Goal: Check status: Check status

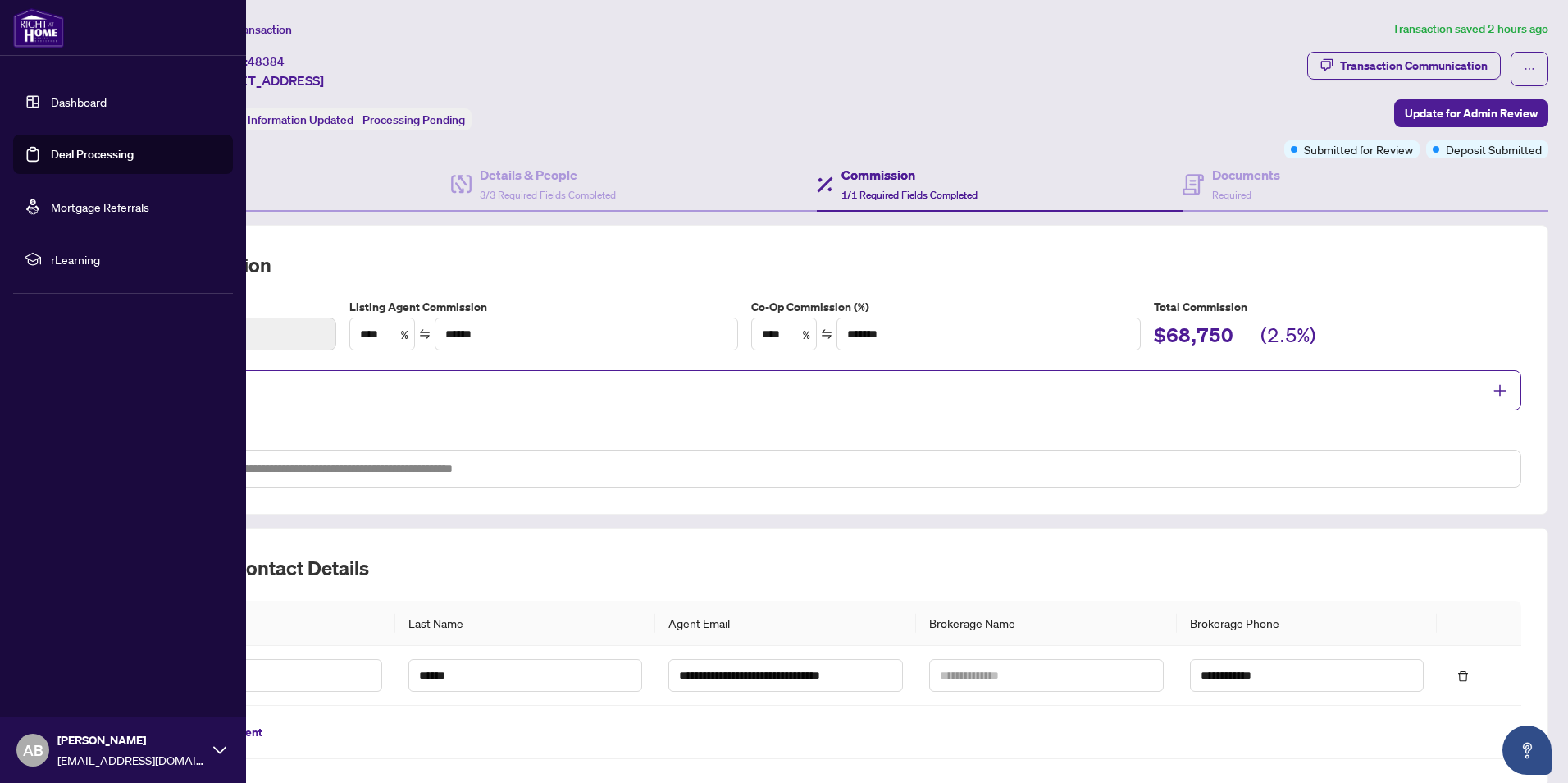
click at [41, 24] on img at bounding box center [38, 28] width 51 height 39
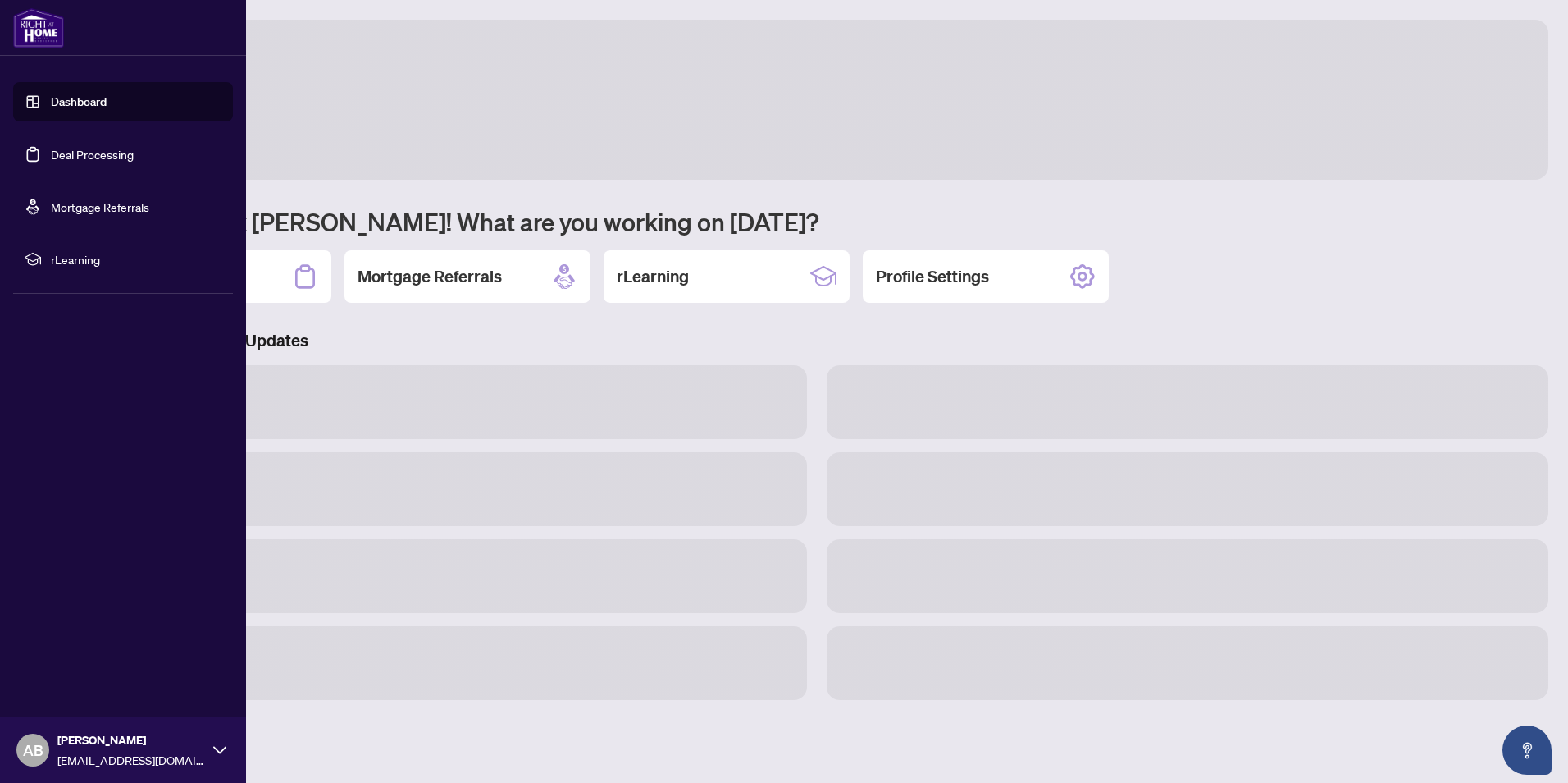
click at [64, 103] on link "Dashboard" at bounding box center [79, 101] width 56 height 14
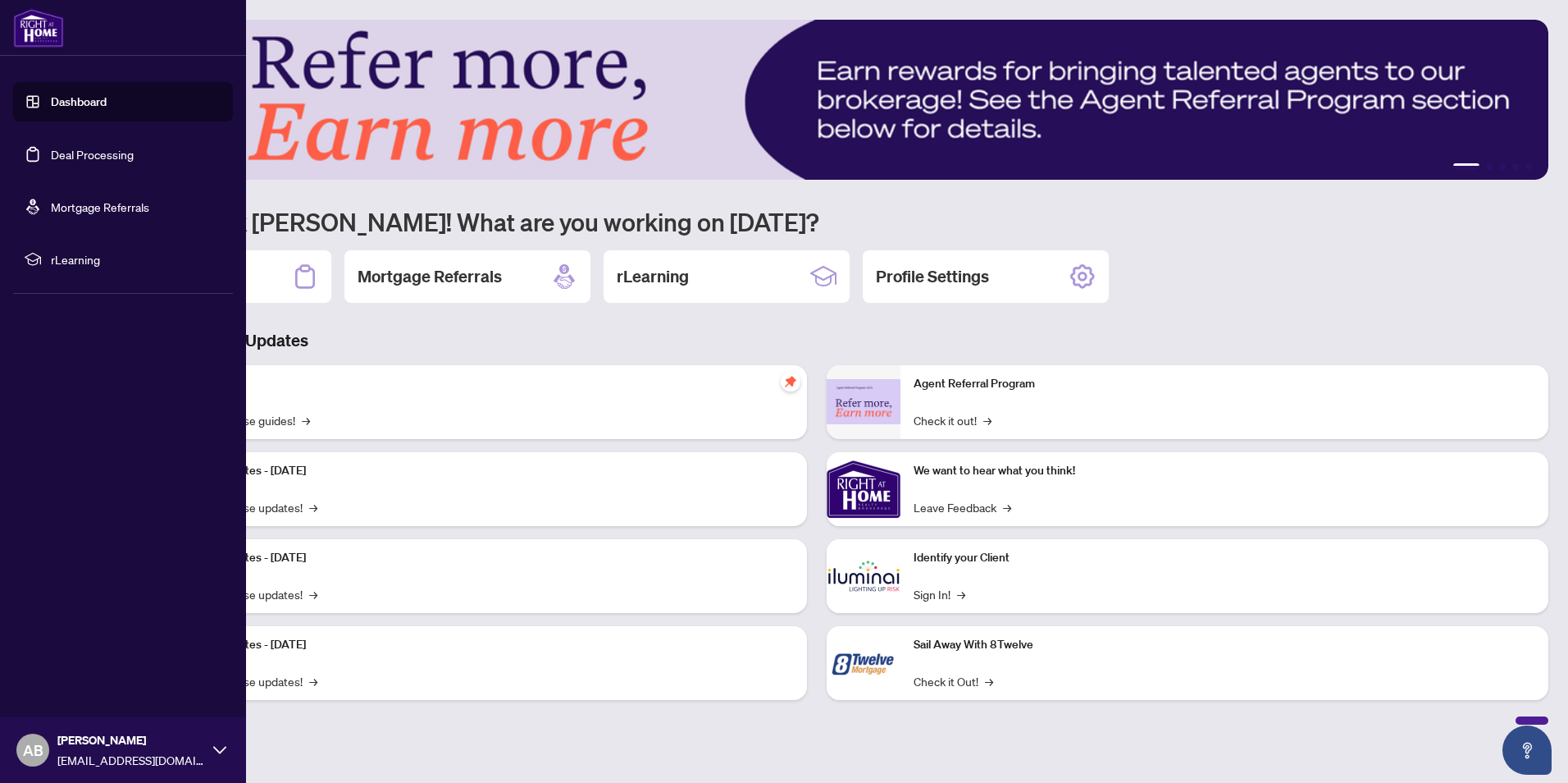
click at [63, 103] on link "Dashboard" at bounding box center [79, 101] width 56 height 14
click at [43, 30] on img at bounding box center [38, 28] width 51 height 39
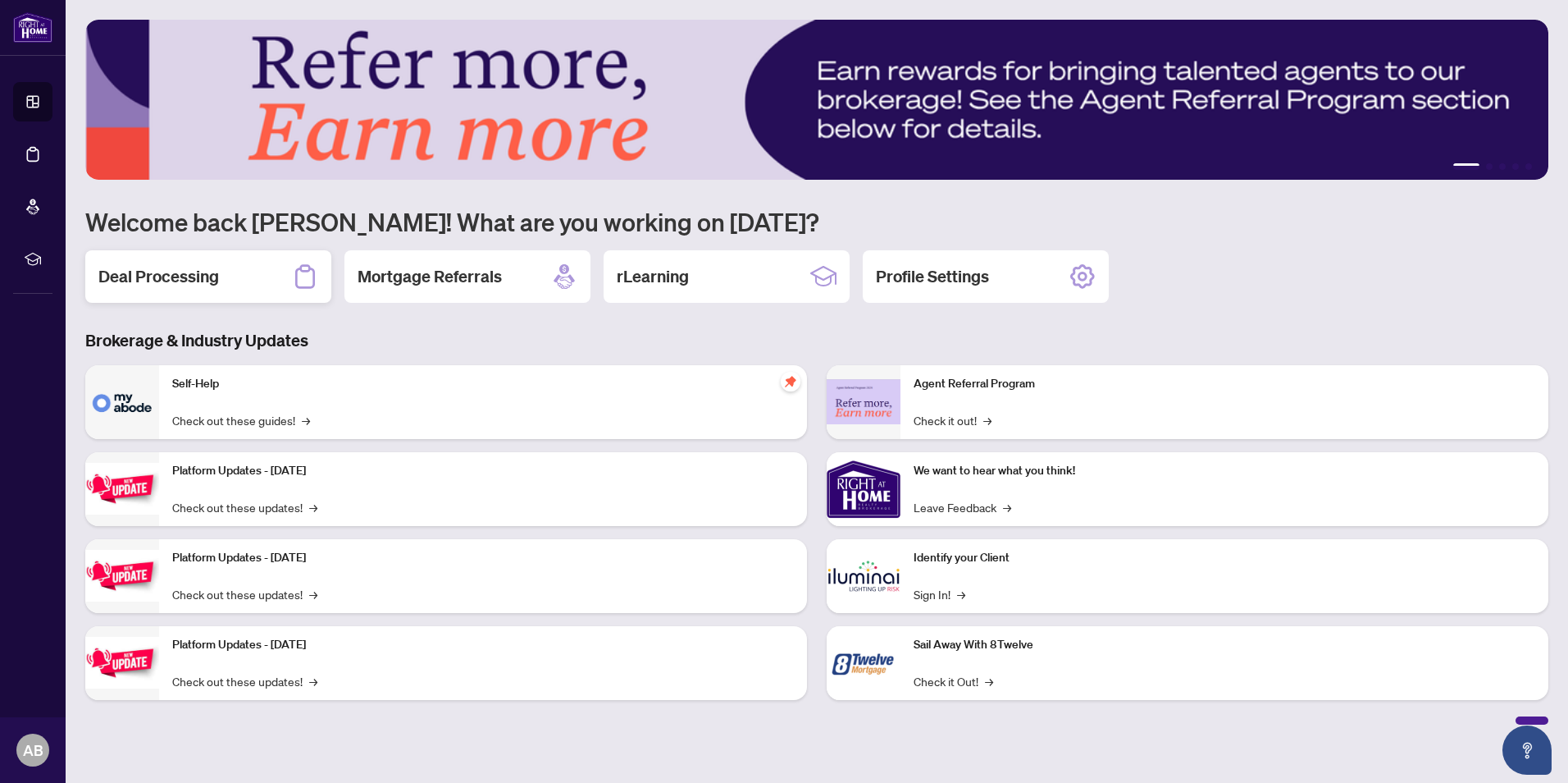
click at [176, 277] on h2 "Deal Processing" at bounding box center [159, 276] width 120 height 23
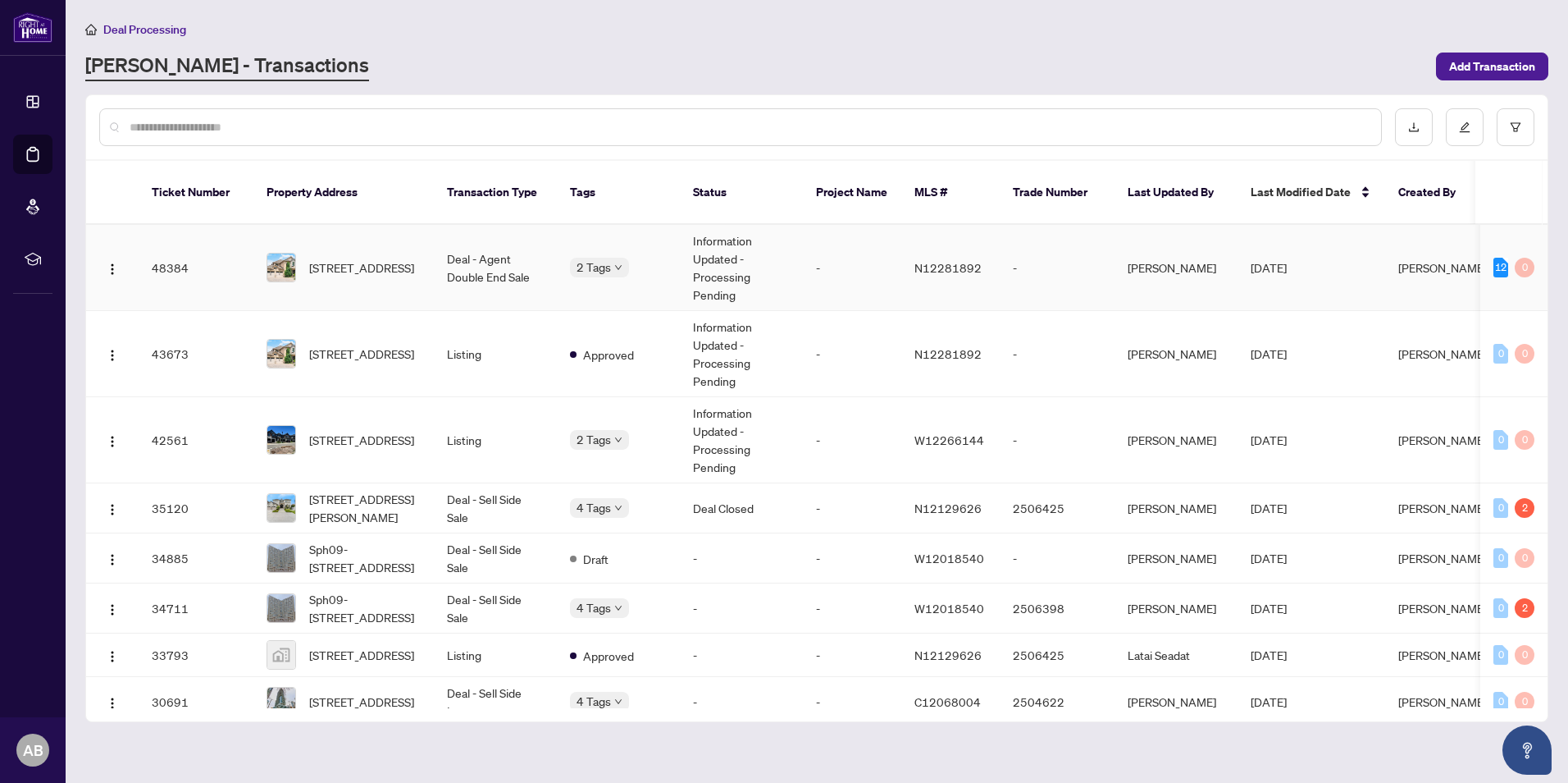
click at [786, 260] on td "Information Updated - Processing Pending" at bounding box center [741, 268] width 123 height 87
